Goal: Task Accomplishment & Management: Use online tool/utility

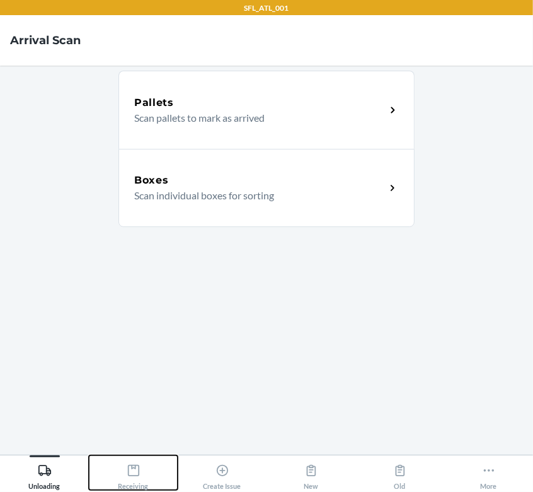
click at [148, 475] on div "Receiving" at bounding box center [134, 474] width 30 height 32
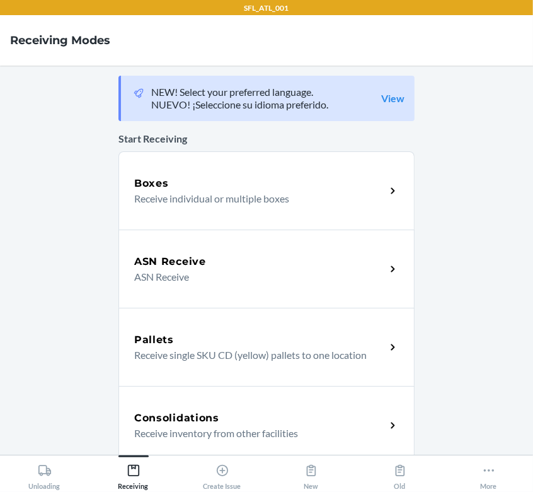
click at [245, 194] on p "Receive individual or multiple boxes" at bounding box center [254, 198] width 241 height 15
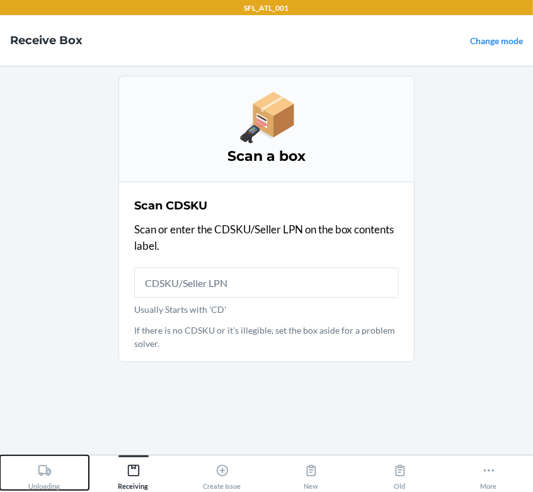
click at [47, 475] on icon at bounding box center [44, 470] width 13 height 11
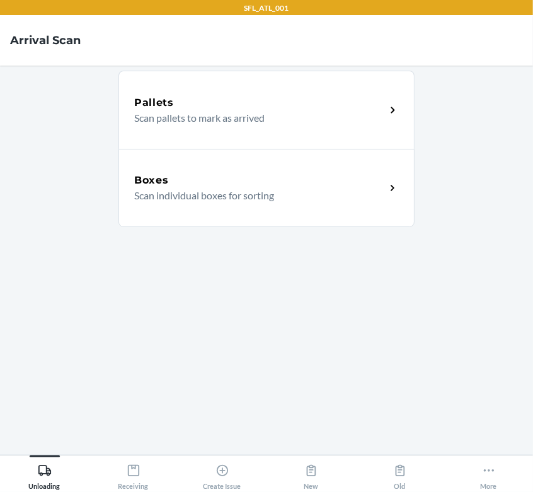
click at [134, 189] on p "Scan individual boxes for sorting" at bounding box center [254, 195] width 241 height 15
click at [137, 478] on div "Receiving" at bounding box center [134, 474] width 30 height 32
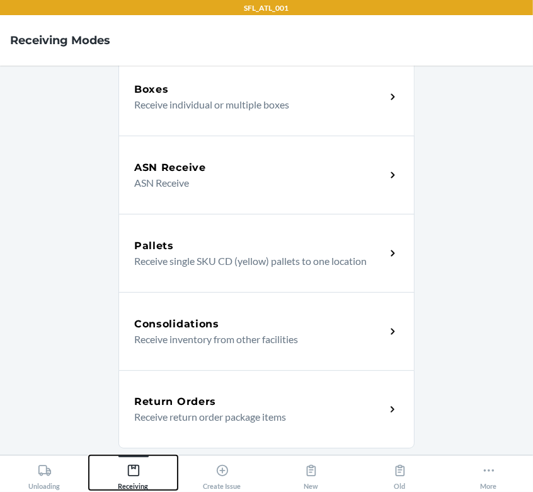
scroll to position [283, 0]
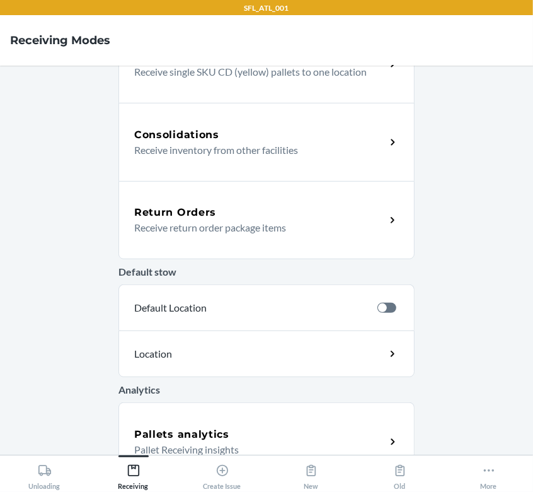
click at [216, 223] on p "Receive return order package items" at bounding box center [254, 227] width 241 height 15
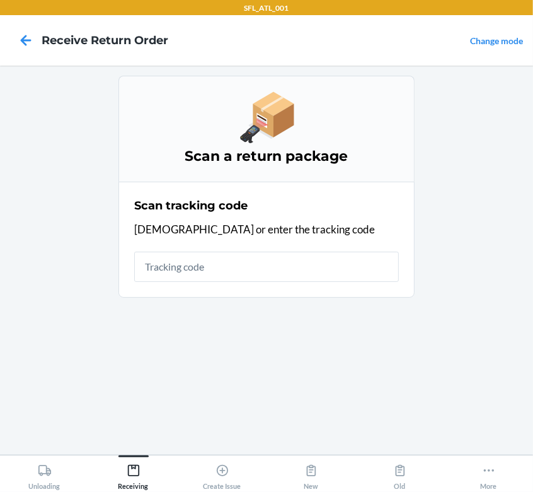
click at [194, 264] on input "text" at bounding box center [266, 267] width 265 height 30
